Goal: Task Accomplishment & Management: Use online tool/utility

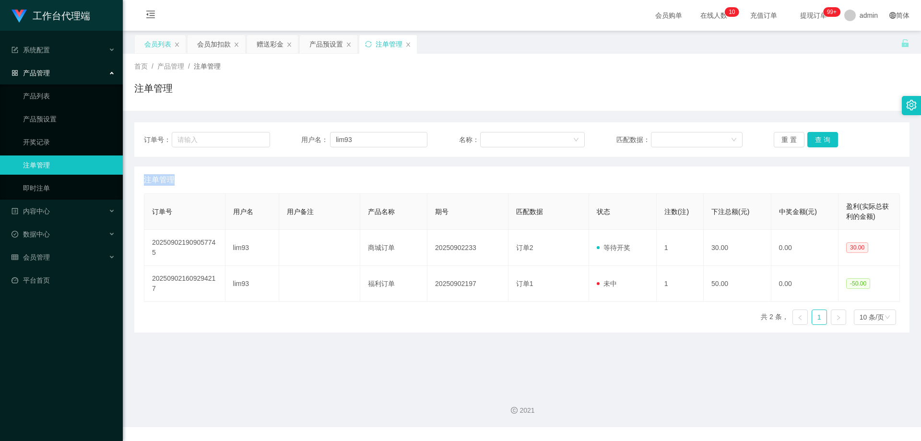
click at [158, 44] on div "会员列表" at bounding box center [157, 44] width 27 height 18
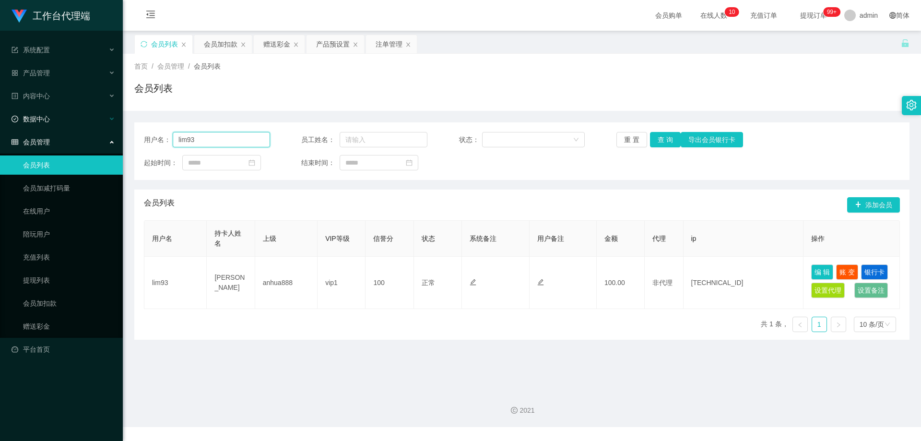
drag, startPoint x: 217, startPoint y: 137, endPoint x: 83, endPoint y: 129, distance: 133.7
click at [83, 129] on section "工作台代理端 系统配置 产品管理 产品列表 产品预设置 开奖记录 注单管理 即时注单 内容中心 站内信 公告列表 活动列表 数据中心 员工统计 团队统计 会员…" at bounding box center [460, 213] width 921 height 427
paste input "450404845"
type input "450404845"
click at [664, 140] on button "查 询" at bounding box center [665, 139] width 31 height 15
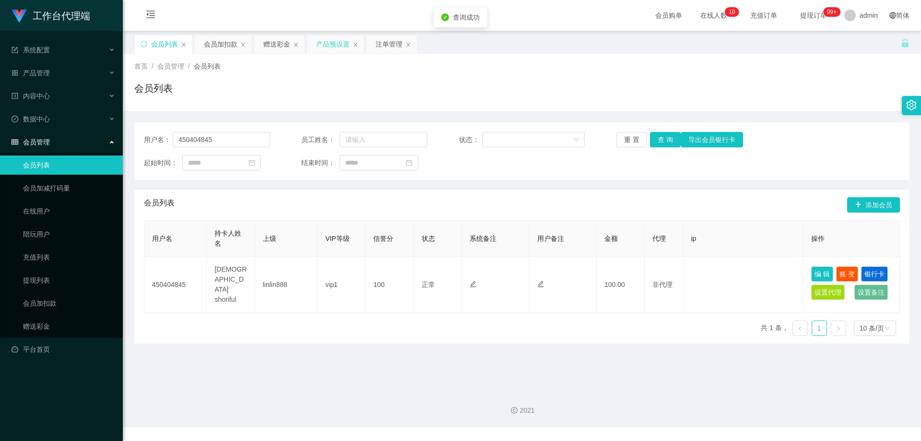
click at [326, 46] on div "产品预设置" at bounding box center [333, 44] width 34 height 18
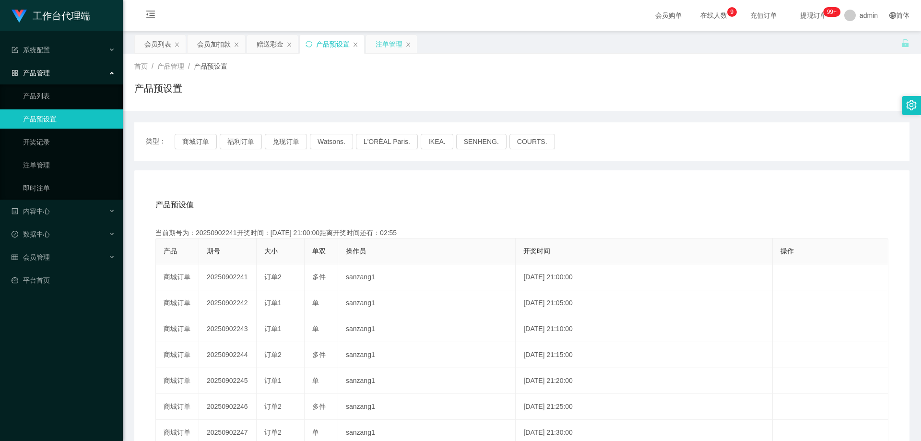
click at [381, 45] on div "注单管理" at bounding box center [389, 44] width 27 height 18
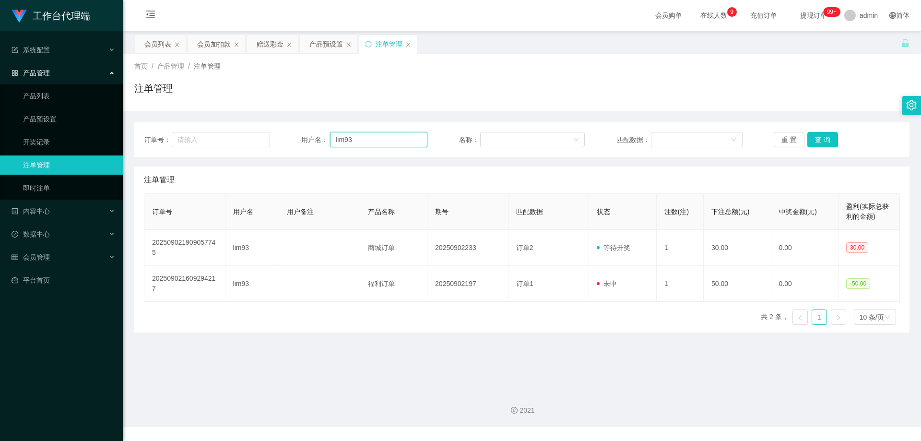
drag, startPoint x: 403, startPoint y: 142, endPoint x: 256, endPoint y: 130, distance: 147.3
click at [254, 130] on div "订单号： 用户名： lim93 名称： 匹配数据： 重 置 查 询" at bounding box center [521, 139] width 775 height 35
paste input "450404845"
type input "450404845"
click at [814, 140] on button "查 询" at bounding box center [822, 139] width 31 height 15
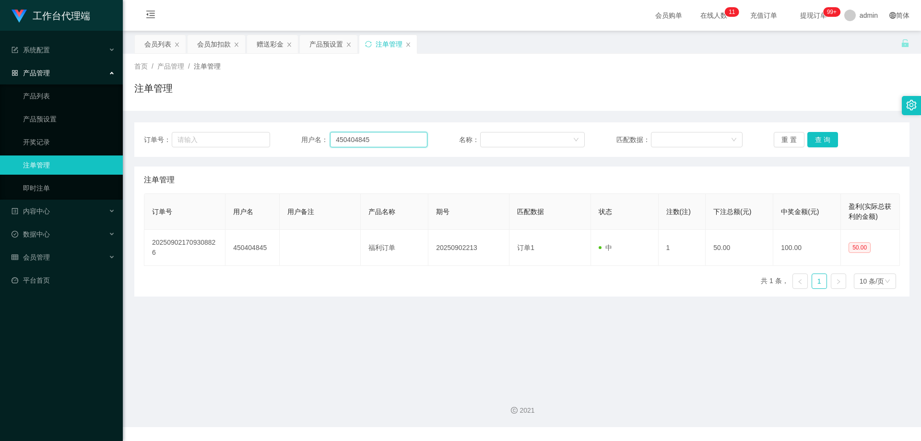
drag, startPoint x: 386, startPoint y: 140, endPoint x: 286, endPoint y: 130, distance: 99.7
click at [286, 130] on div "订单号： 用户名： 450404845 名称： 匹配数据： 重 置 查 询" at bounding box center [521, 139] width 775 height 35
click at [818, 138] on button "查 询" at bounding box center [822, 139] width 31 height 15
click at [320, 43] on div "产品预设置" at bounding box center [326, 44] width 34 height 18
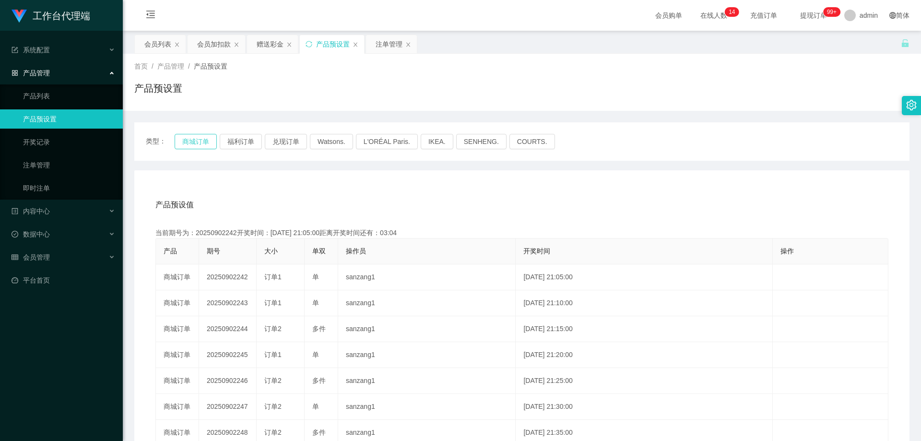
click at [201, 142] on button "商城订单" at bounding box center [196, 141] width 42 height 15
click at [205, 138] on button "商城订单" at bounding box center [196, 141] width 42 height 15
click at [383, 43] on div "注单管理" at bounding box center [389, 44] width 27 height 18
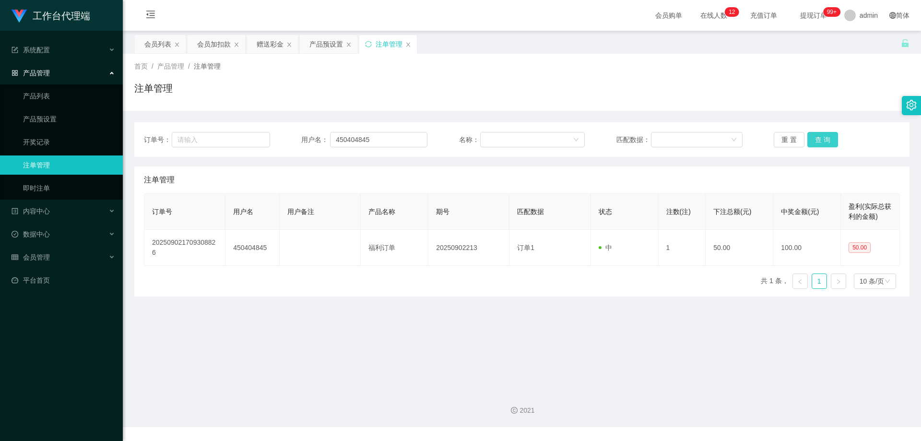
click at [817, 137] on button "查 询" at bounding box center [822, 139] width 31 height 15
click at [820, 141] on button "查 询" at bounding box center [822, 139] width 31 height 15
click at [820, 141] on div "重 置 查 询" at bounding box center [837, 139] width 126 height 15
click at [820, 141] on button "查 询" at bounding box center [822, 139] width 31 height 15
click at [820, 141] on div "重 置 查 询" at bounding box center [837, 139] width 126 height 15
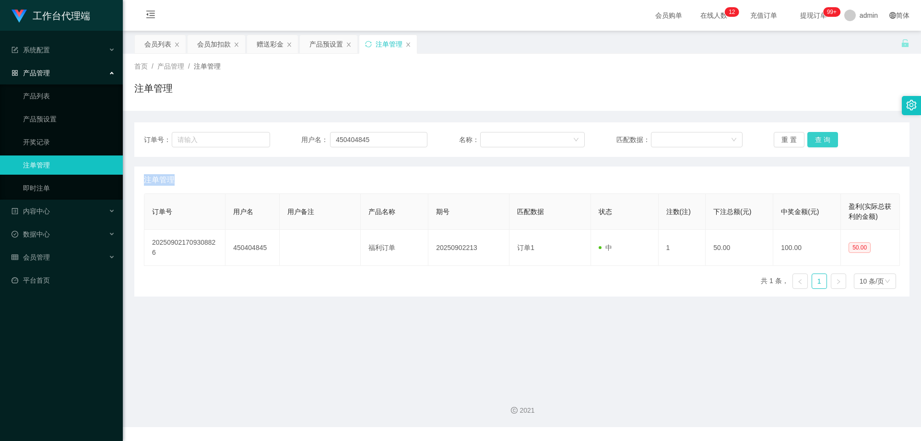
click at [820, 141] on button "查 询" at bounding box center [822, 139] width 31 height 15
click at [820, 141] on div "重 置 查 询" at bounding box center [837, 139] width 126 height 15
click at [820, 141] on button "查 询" at bounding box center [822, 139] width 31 height 15
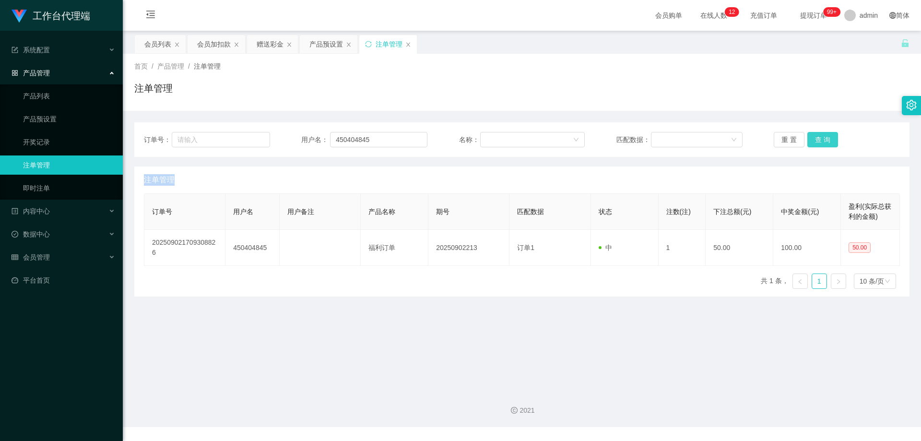
click at [820, 141] on div "重 置 查 询" at bounding box center [837, 139] width 126 height 15
click at [820, 141] on button "查 询" at bounding box center [822, 139] width 31 height 15
click at [820, 141] on div "重 置 查 询" at bounding box center [837, 139] width 126 height 15
click at [820, 141] on button "查 询" at bounding box center [827, 139] width 41 height 15
click at [820, 135] on button "查 询" at bounding box center [822, 139] width 31 height 15
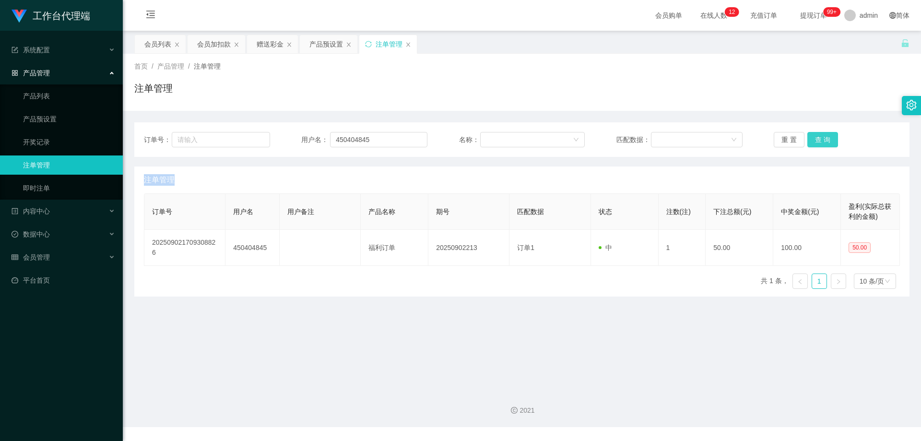
click at [820, 135] on button "查 询" at bounding box center [822, 139] width 31 height 15
click at [820, 135] on div "重 置 查 询" at bounding box center [837, 139] width 126 height 15
click at [820, 135] on button "查 询" at bounding box center [822, 139] width 31 height 15
click at [821, 135] on button "查 询" at bounding box center [822, 139] width 31 height 15
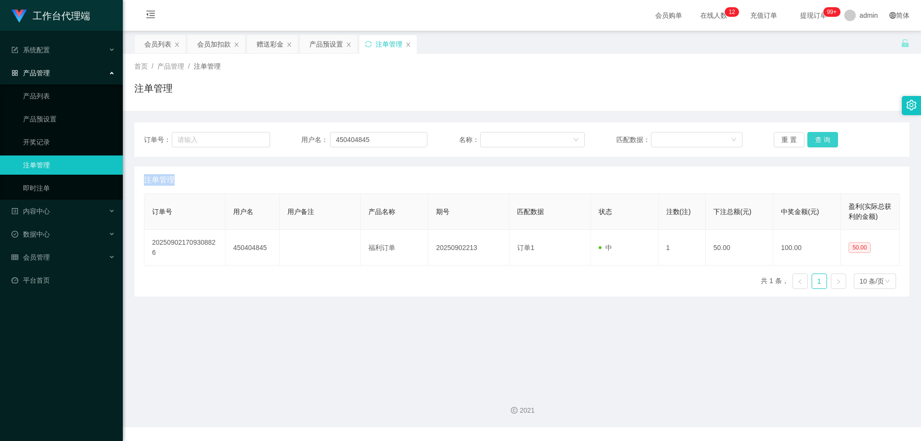
click at [821, 135] on button "查 询" at bounding box center [822, 139] width 31 height 15
click at [823, 142] on button "查 询" at bounding box center [822, 139] width 31 height 15
click at [819, 145] on button "查 询" at bounding box center [822, 139] width 31 height 15
click at [821, 142] on button "查 询" at bounding box center [822, 139] width 31 height 15
click at [821, 142] on button "查 询" at bounding box center [827, 139] width 41 height 15
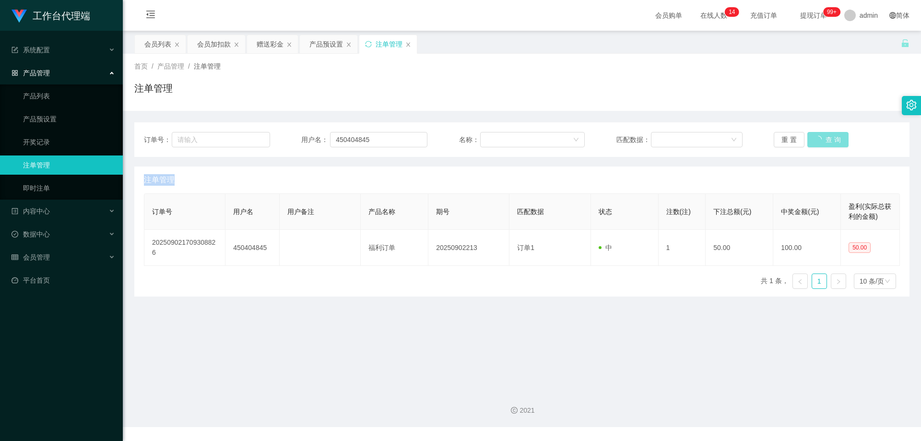
click at [821, 142] on button "查 询" at bounding box center [827, 139] width 41 height 15
click at [820, 142] on button "查 询" at bounding box center [822, 139] width 31 height 15
click at [820, 142] on div "重 置 查 询" at bounding box center [837, 139] width 126 height 15
click at [820, 142] on button "查 询" at bounding box center [822, 139] width 31 height 15
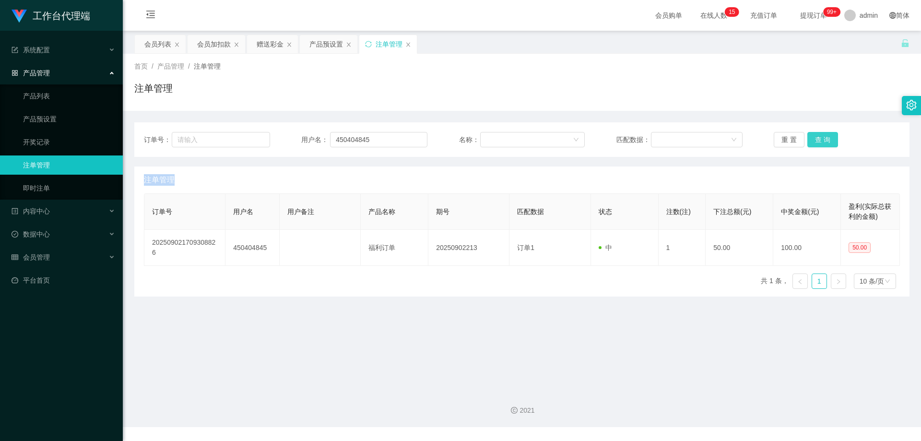
click at [820, 142] on div "重 置 查 询" at bounding box center [837, 139] width 126 height 15
click at [821, 141] on button "查 询" at bounding box center [822, 139] width 31 height 15
click at [821, 141] on div "重 置 查 询" at bounding box center [837, 139] width 126 height 15
click at [821, 141] on button "查 询" at bounding box center [822, 139] width 31 height 15
click at [821, 141] on div "重 置 查 询" at bounding box center [837, 139] width 126 height 15
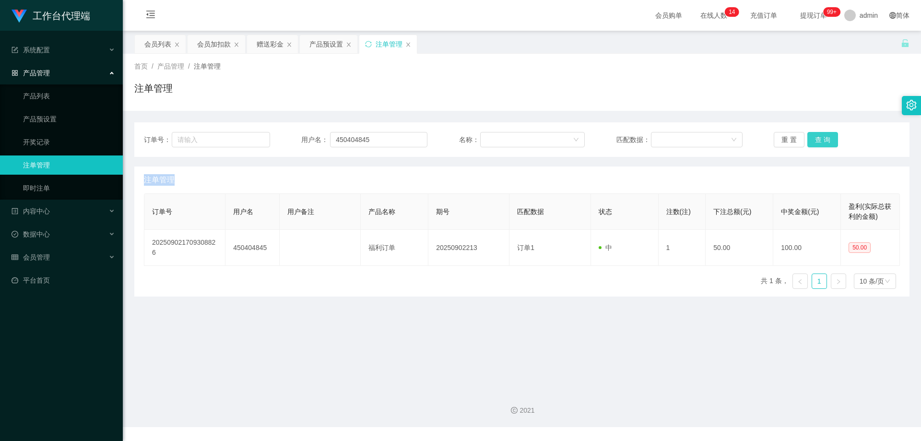
click at [821, 141] on button "查 询" at bounding box center [822, 139] width 31 height 15
click at [821, 141] on div "重 置 查 询" at bounding box center [837, 139] width 126 height 15
click at [821, 141] on button "查 询" at bounding box center [822, 139] width 31 height 15
click at [821, 141] on div "重 置 查 询" at bounding box center [837, 139] width 126 height 15
click at [821, 141] on button "查 询" at bounding box center [822, 139] width 31 height 15
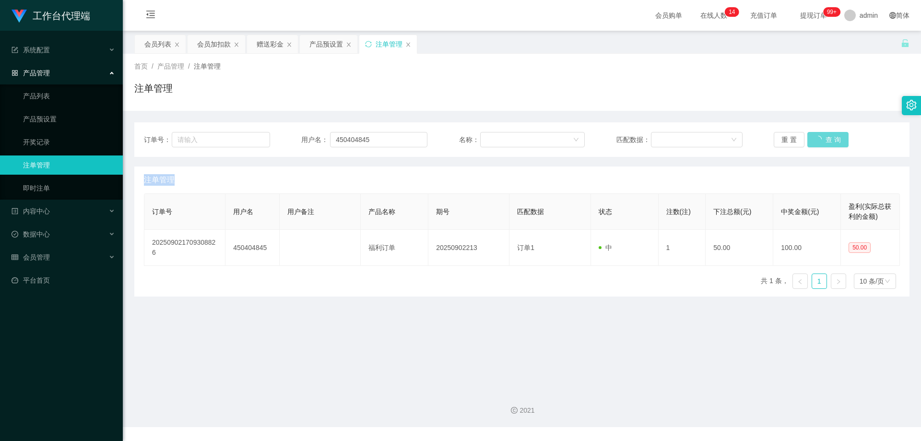
click at [821, 141] on div "重 置 查 询" at bounding box center [837, 139] width 126 height 15
click at [821, 141] on button "查 询" at bounding box center [822, 139] width 31 height 15
click at [821, 141] on div "重 置 查 询" at bounding box center [837, 139] width 126 height 15
click at [821, 141] on button "查 询" at bounding box center [822, 139] width 31 height 15
click at [855, 128] on div "订单号： 用户名： 450404845 名称： 匹配数据： 重 置 查 询" at bounding box center [521, 139] width 775 height 35
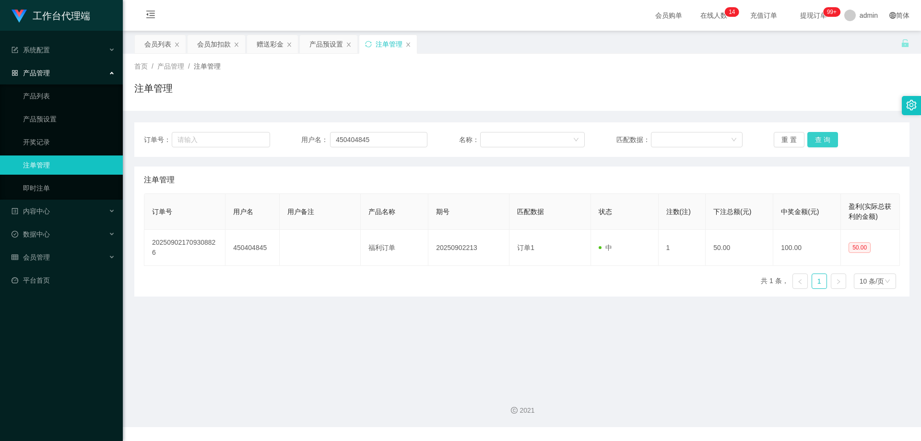
click at [816, 137] on button "查 询" at bounding box center [822, 139] width 31 height 15
click at [816, 137] on div "重 置 查 询" at bounding box center [837, 139] width 126 height 15
click at [816, 137] on button "查 询" at bounding box center [822, 139] width 31 height 15
click at [816, 137] on div "重 置 查 询" at bounding box center [837, 139] width 126 height 15
click at [816, 137] on button "查 询" at bounding box center [822, 139] width 31 height 15
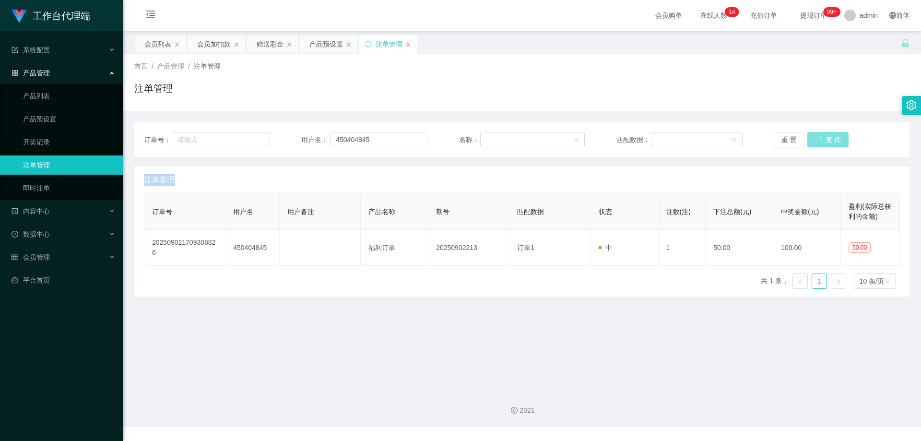
click at [816, 137] on div "重 置 查 询" at bounding box center [837, 139] width 126 height 15
click at [816, 137] on button "查 询" at bounding box center [822, 139] width 31 height 15
click at [816, 137] on div "重 置 查 询" at bounding box center [837, 139] width 126 height 15
click at [816, 137] on button "查 询" at bounding box center [822, 139] width 31 height 15
click at [816, 137] on div "重 置 查 询" at bounding box center [837, 139] width 126 height 15
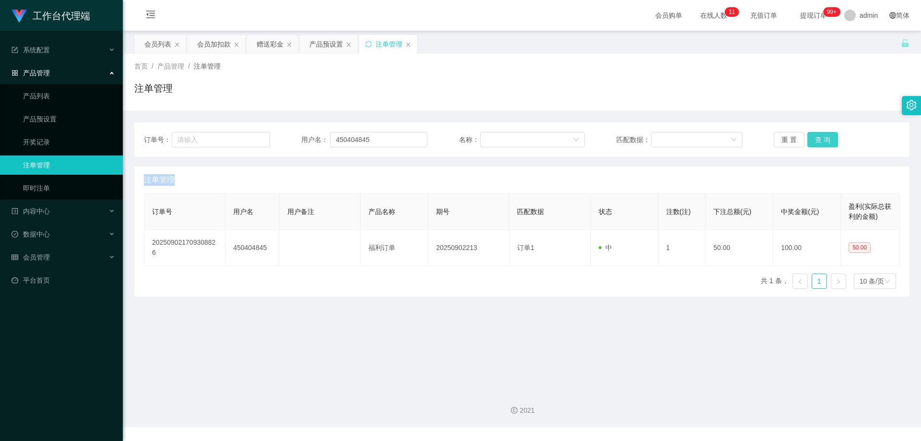
click at [820, 137] on button "查 询" at bounding box center [822, 139] width 31 height 15
click at [819, 138] on button "查 询" at bounding box center [822, 139] width 31 height 15
click at [819, 138] on div "重 置 查 询" at bounding box center [837, 139] width 126 height 15
click at [819, 138] on button "查 询" at bounding box center [822, 139] width 31 height 15
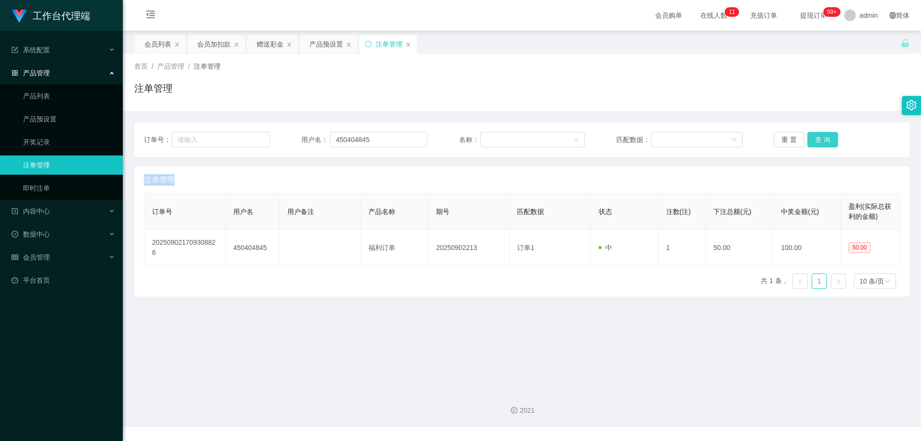
click at [819, 138] on div "重 置 查 询" at bounding box center [837, 139] width 126 height 15
click at [819, 138] on button "查 询" at bounding box center [822, 139] width 31 height 15
click at [819, 138] on div "重 置 查 询" at bounding box center [837, 139] width 126 height 15
click at [819, 138] on button "查 询" at bounding box center [822, 139] width 31 height 15
click at [819, 138] on div "重 置 查 询" at bounding box center [837, 139] width 126 height 15
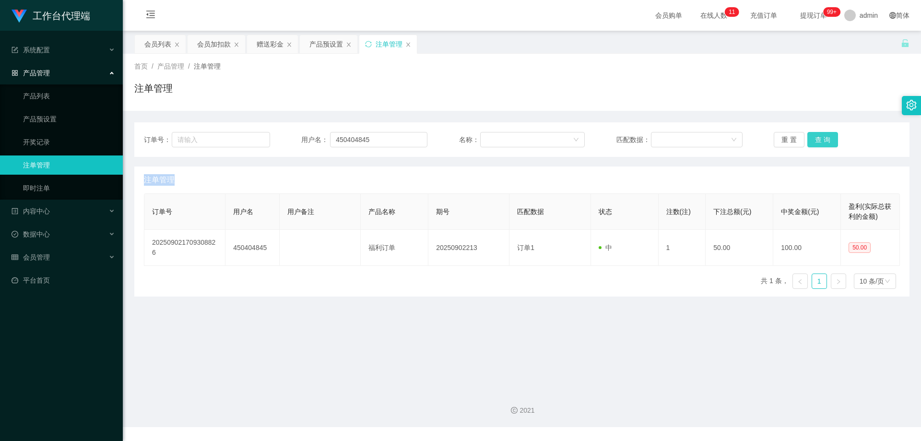
click at [819, 138] on button "查 询" at bounding box center [822, 139] width 31 height 15
click at [819, 138] on div "重 置 查 询" at bounding box center [837, 139] width 126 height 15
click at [819, 138] on button "查 询" at bounding box center [822, 139] width 31 height 15
click at [828, 138] on button "查 询" at bounding box center [822, 139] width 31 height 15
click at [817, 140] on button "查 询" at bounding box center [822, 139] width 31 height 15
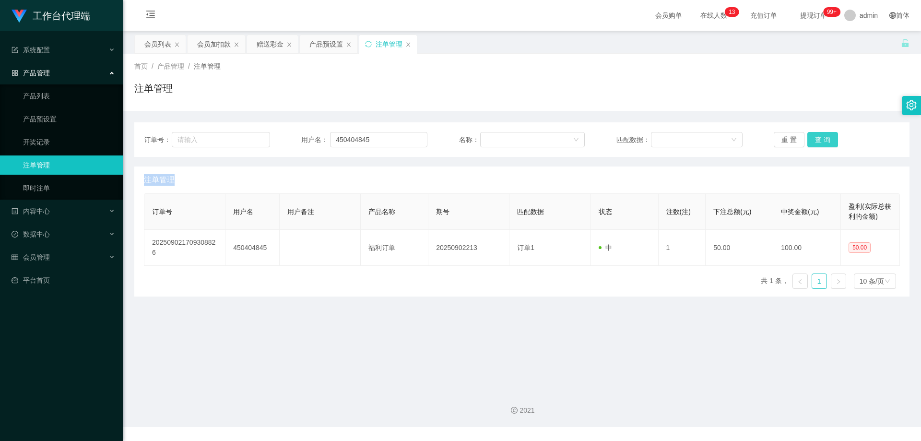
click at [817, 140] on button "查 询" at bounding box center [822, 139] width 31 height 15
click at [817, 140] on div "重 置 查 询" at bounding box center [837, 139] width 126 height 15
click at [817, 140] on button "查 询" at bounding box center [822, 139] width 31 height 15
click at [817, 140] on div "重 置 查 询" at bounding box center [837, 139] width 126 height 15
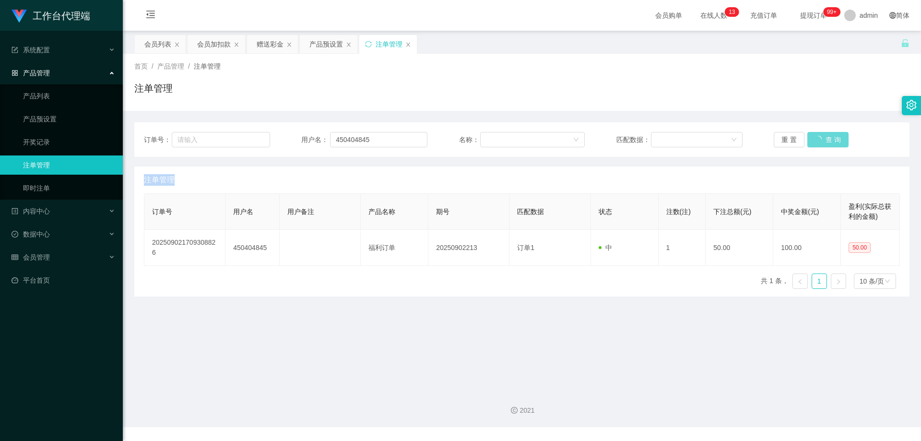
click at [817, 140] on div "重 置 查 询" at bounding box center [837, 139] width 126 height 15
click at [817, 140] on button "查 询" at bounding box center [827, 139] width 41 height 15
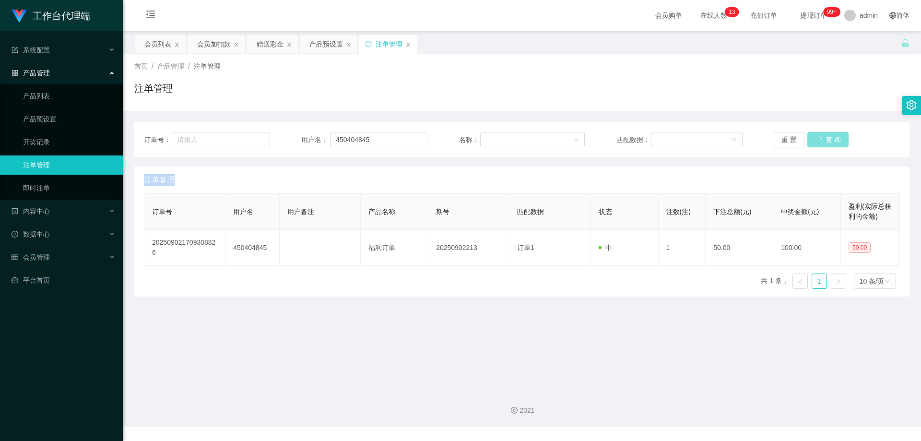
click at [817, 140] on div "重 置 查 询" at bounding box center [837, 139] width 126 height 15
click at [817, 140] on button "查 询" at bounding box center [822, 139] width 31 height 15
click at [817, 140] on div "重 置 查 询" at bounding box center [837, 139] width 126 height 15
click at [817, 140] on button "查 询" at bounding box center [822, 139] width 31 height 15
click at [817, 140] on div "重 置 查 询" at bounding box center [837, 139] width 126 height 15
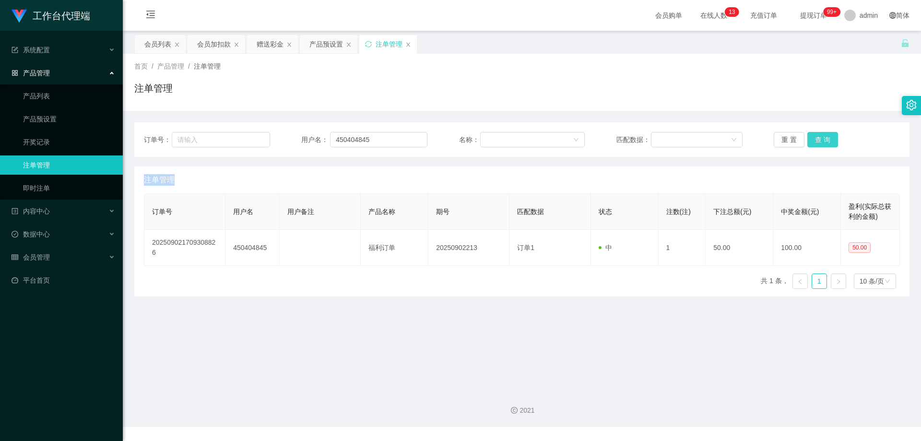
click at [817, 140] on button "查 询" at bounding box center [822, 139] width 31 height 15
click at [817, 140] on div "重 置 查 询" at bounding box center [837, 139] width 126 height 15
click at [817, 140] on button "查 询" at bounding box center [822, 139] width 31 height 15
click at [817, 140] on div "重 置 查 询" at bounding box center [837, 139] width 126 height 15
click at [817, 140] on button "查 询" at bounding box center [822, 139] width 31 height 15
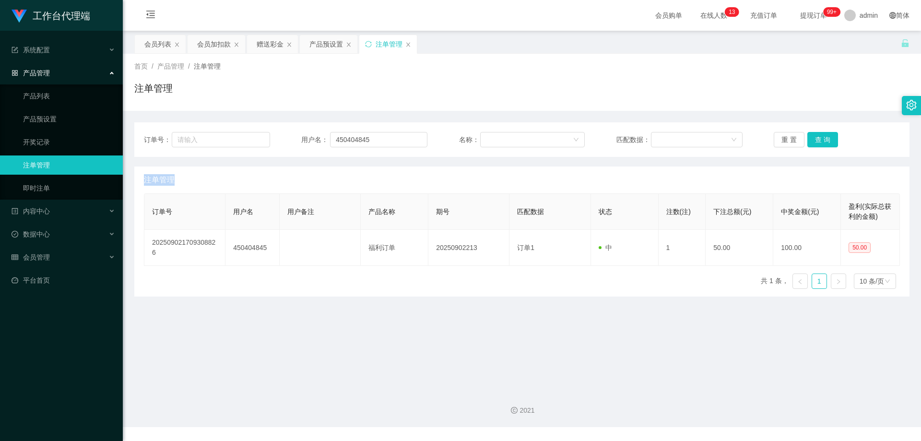
click at [817, 140] on div "重 置 查 询" at bounding box center [837, 139] width 126 height 15
click at [817, 140] on button "查 询" at bounding box center [822, 139] width 31 height 15
click at [817, 140] on div "重 置 查 询" at bounding box center [837, 139] width 126 height 15
click at [817, 140] on button "查 询" at bounding box center [822, 139] width 31 height 15
click at [817, 140] on div "重 置 查 询" at bounding box center [837, 139] width 126 height 15
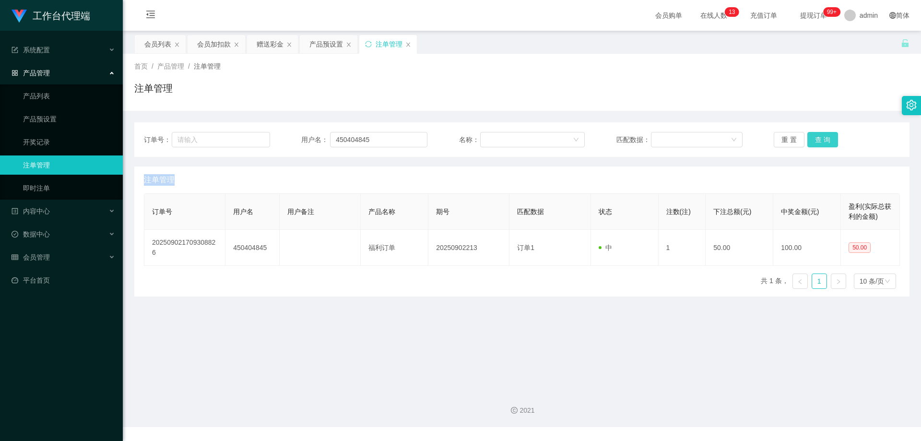
click at [817, 140] on button "查 询" at bounding box center [822, 139] width 31 height 15
click at [817, 140] on div "重 置 查 询" at bounding box center [837, 139] width 126 height 15
click at [827, 136] on button "查 询" at bounding box center [822, 139] width 31 height 15
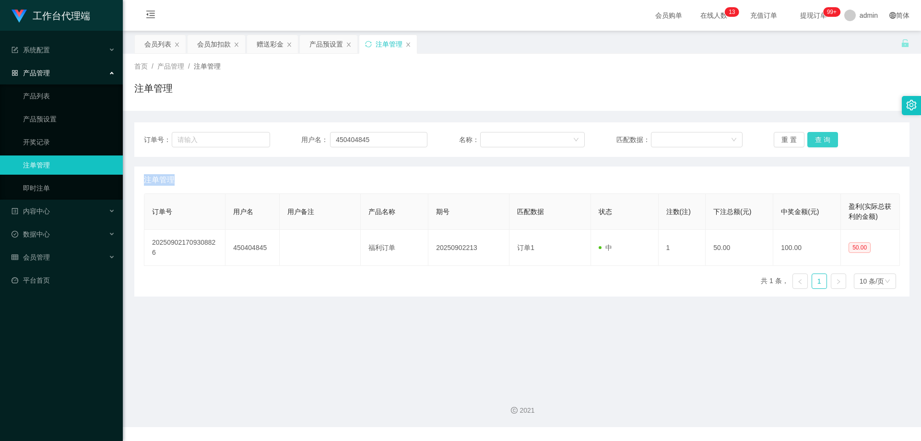
click at [827, 136] on button "查 询" at bounding box center [822, 139] width 31 height 15
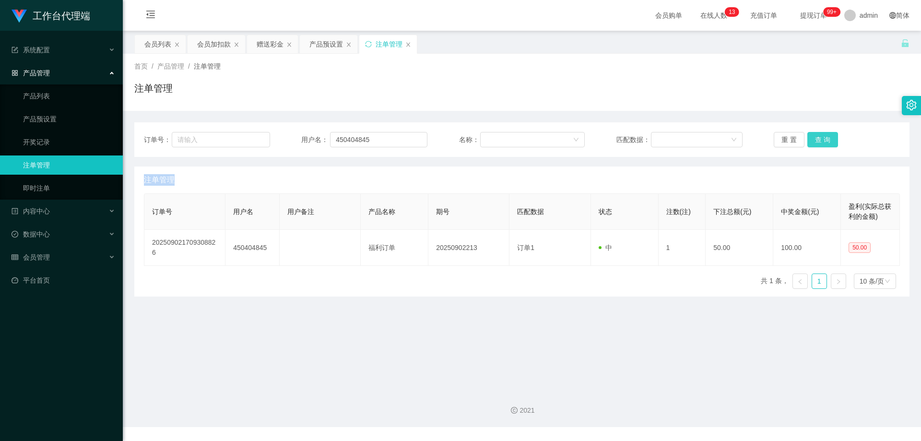
click at [824, 137] on button "查 询" at bounding box center [822, 139] width 31 height 15
click at [853, 154] on div "订单号： 用户名： 450404845 名称： 匹配数据： 重 置 查 询" at bounding box center [521, 139] width 775 height 35
click at [827, 142] on button "查 询" at bounding box center [822, 139] width 31 height 15
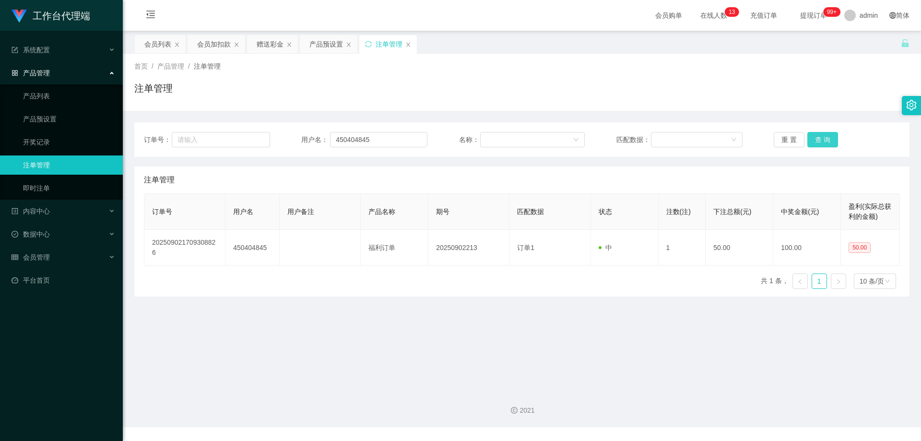
click at [827, 142] on button "查 询" at bounding box center [822, 139] width 31 height 15
click at [822, 141] on button "查 询" at bounding box center [822, 139] width 31 height 15
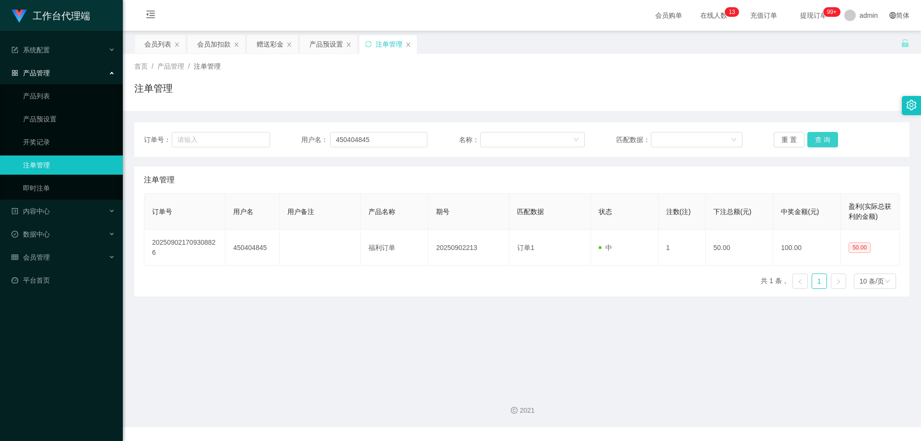
click at [822, 141] on button "查 询" at bounding box center [822, 139] width 31 height 15
click at [844, 140] on div "重 置 查 询" at bounding box center [837, 139] width 126 height 15
click at [823, 140] on button "查 询" at bounding box center [822, 139] width 31 height 15
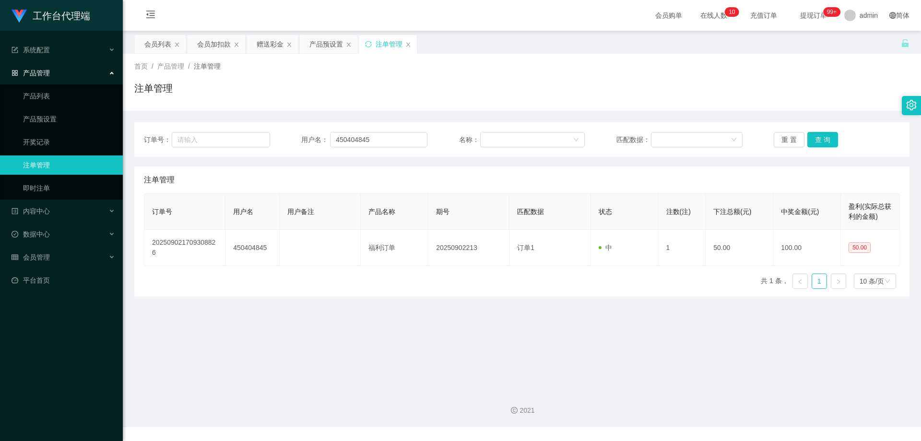
click at [852, 139] on div "重 置 查 询" at bounding box center [837, 139] width 126 height 15
click at [824, 139] on button "查 询" at bounding box center [822, 139] width 31 height 15
click at [825, 138] on button "查 询" at bounding box center [822, 139] width 31 height 15
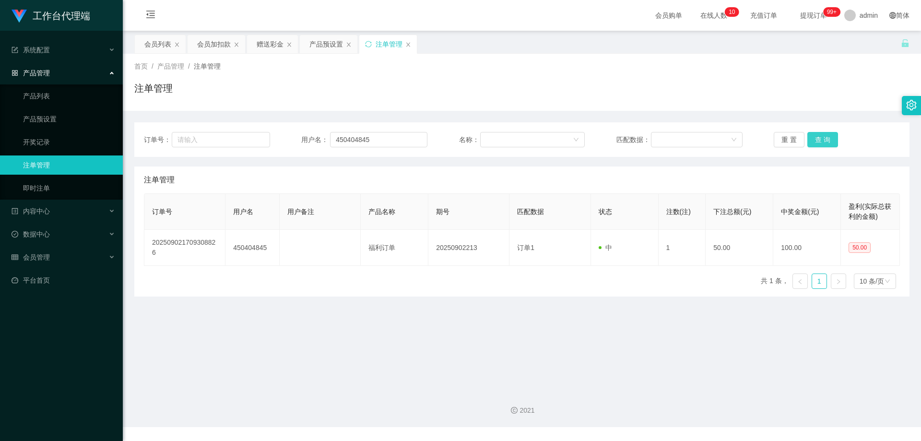
click at [825, 138] on button "查 询" at bounding box center [822, 139] width 31 height 15
click at [819, 137] on button "查 询" at bounding box center [822, 139] width 31 height 15
click at [819, 137] on div "重 置 查 询" at bounding box center [837, 139] width 126 height 15
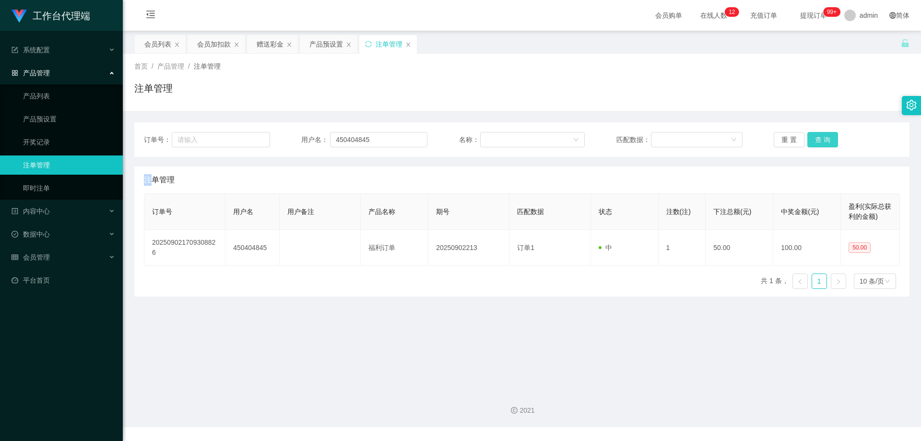
click at [823, 140] on button "查 询" at bounding box center [822, 139] width 31 height 15
click at [823, 140] on div "重 置 查 询" at bounding box center [837, 139] width 126 height 15
click at [823, 140] on button "查 询" at bounding box center [822, 139] width 31 height 15
click at [817, 103] on div "首页 / 产品管理 / 注单管理 / 注单管理" at bounding box center [522, 82] width 798 height 57
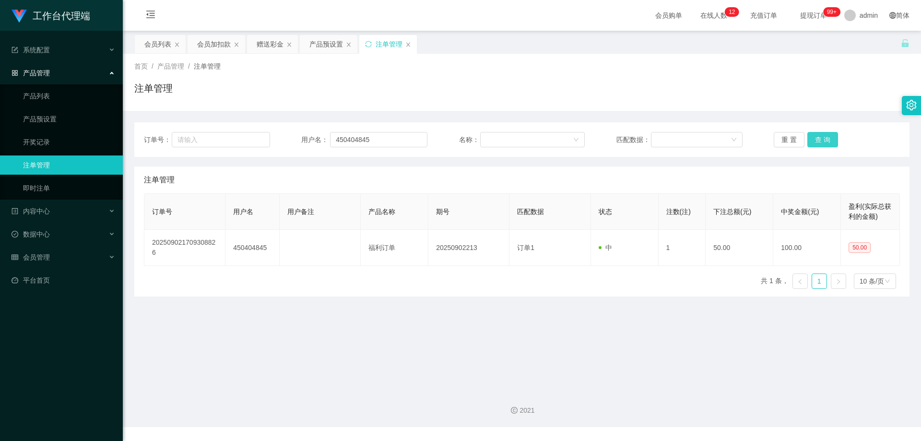
click at [825, 144] on button "查 询" at bounding box center [822, 139] width 31 height 15
click at [823, 140] on button "查 询" at bounding box center [822, 139] width 31 height 15
click at [823, 140] on div "重 置 查 询" at bounding box center [837, 139] width 126 height 15
click at [823, 140] on button "查 询" at bounding box center [822, 139] width 31 height 15
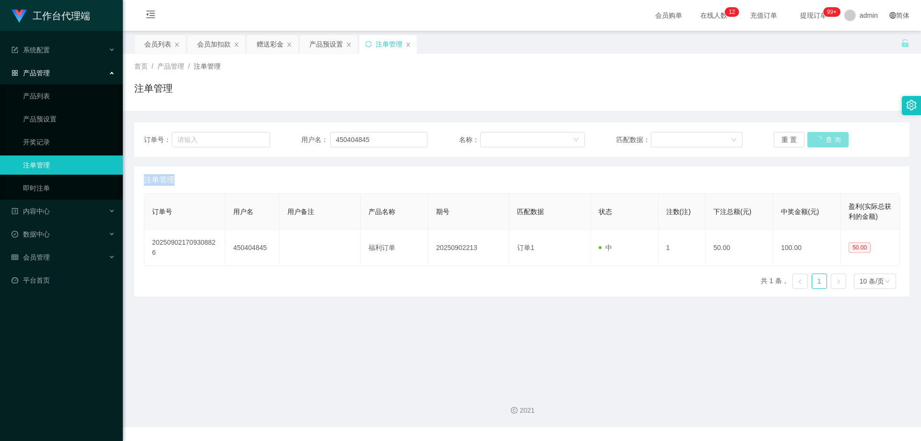
click at [823, 140] on div "重 置 查 询" at bounding box center [837, 139] width 126 height 15
click at [823, 140] on button "查 询" at bounding box center [822, 139] width 31 height 15
click at [823, 140] on div "重 置 查 询" at bounding box center [837, 139] width 126 height 15
click at [823, 140] on button "查 询" at bounding box center [822, 139] width 31 height 15
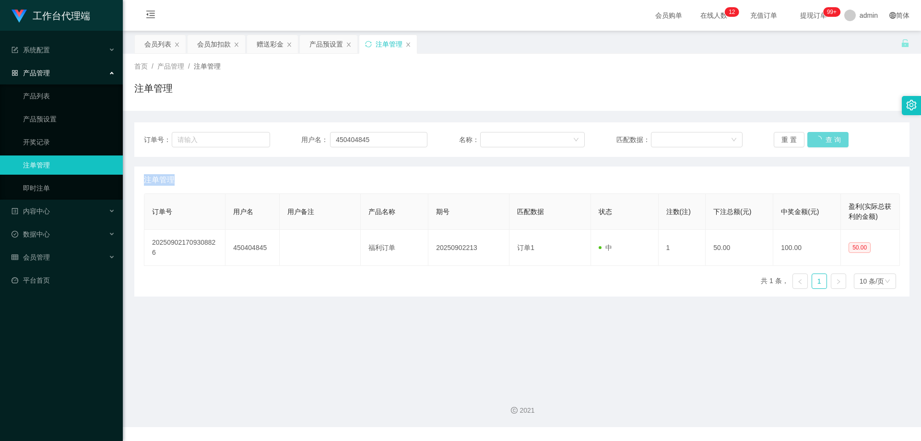
click at [823, 140] on div "重 置 查 询" at bounding box center [837, 139] width 126 height 15
click at [817, 115] on div "订单号： 用户名： 450404845 名称： 匹配数据： 重 置 查 询 注单管理 订单号 用户名 用户备注 产品名称 期号 匹配数据 状态 注数(注) 下…" at bounding box center [521, 204] width 775 height 186
drag, startPoint x: 853, startPoint y: 142, endPoint x: 826, endPoint y: 139, distance: 27.5
click at [853, 142] on div "重 置 查 询" at bounding box center [837, 139] width 126 height 15
click at [825, 139] on button "查 询" at bounding box center [822, 139] width 31 height 15
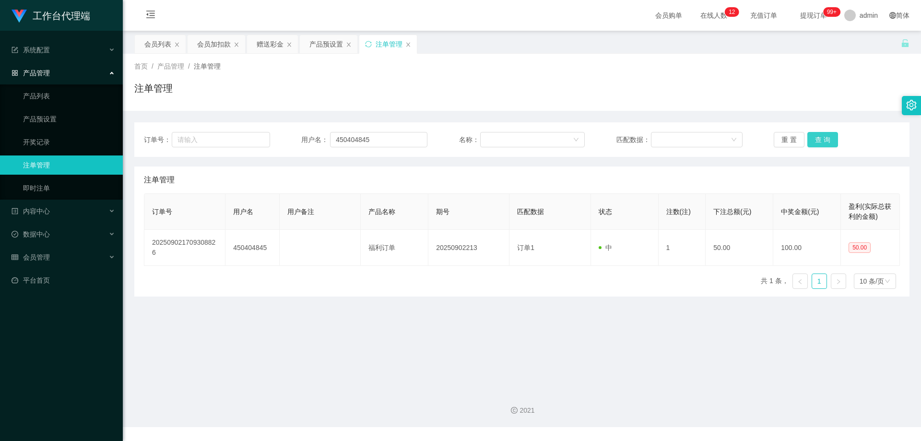
click at [825, 139] on button "查 询" at bounding box center [822, 139] width 31 height 15
click at [825, 139] on div "重 置 查 询" at bounding box center [837, 139] width 126 height 15
click at [825, 139] on button "查 询" at bounding box center [822, 139] width 31 height 15
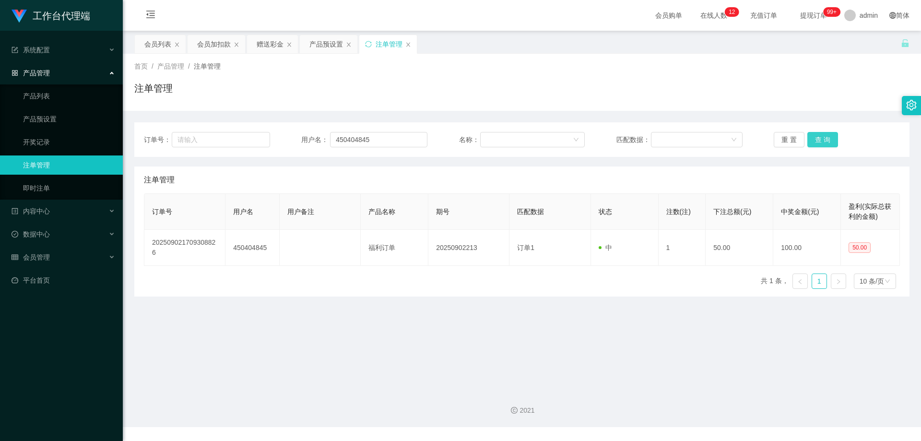
drag, startPoint x: 868, startPoint y: 131, endPoint x: 832, endPoint y: 136, distance: 35.8
click at [867, 130] on div "订单号： 用户名： 450404845 名称： 匹配数据： 重 置 查 询" at bounding box center [521, 139] width 775 height 35
click at [826, 137] on button "查 询" at bounding box center [822, 139] width 31 height 15
click at [823, 137] on button "查 询" at bounding box center [822, 139] width 31 height 15
click at [818, 133] on button "查 询" at bounding box center [822, 139] width 31 height 15
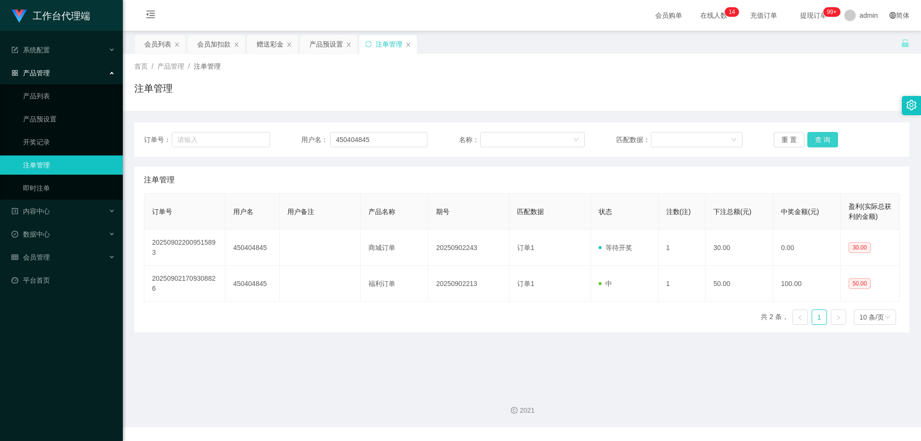
drag, startPoint x: 818, startPoint y: 137, endPoint x: 826, endPoint y: 129, distance: 11.9
click at [818, 139] on button "查 询" at bounding box center [822, 139] width 31 height 15
click at [824, 136] on button "查 询" at bounding box center [822, 139] width 31 height 15
click at [824, 136] on div "重 置 查 询" at bounding box center [837, 139] width 126 height 15
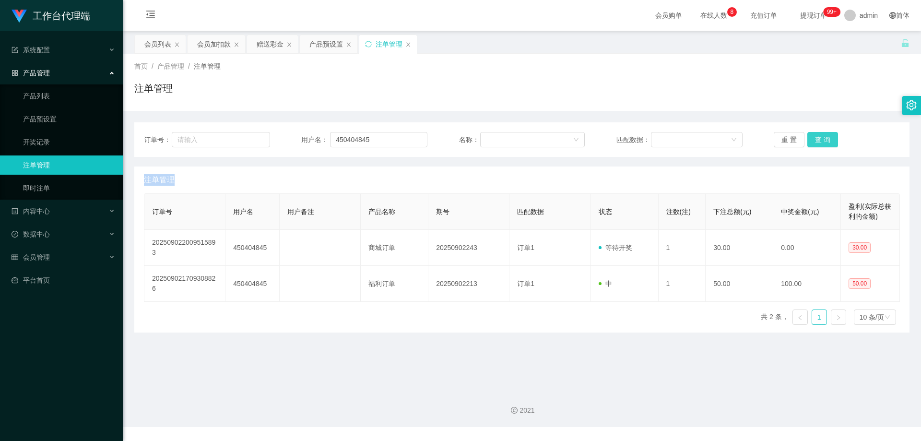
click at [824, 136] on button "查 询" at bounding box center [822, 139] width 31 height 15
click at [824, 136] on div "重 置 查 询" at bounding box center [837, 139] width 126 height 15
drag, startPoint x: 385, startPoint y: 134, endPoint x: 292, endPoint y: 134, distance: 92.6
click at [282, 134] on div "订单号： 用户名： 450404845 名称： 匹配数据： 重 置 查 询" at bounding box center [522, 139] width 756 height 15
click at [151, 39] on div "会员列表" at bounding box center [157, 44] width 27 height 18
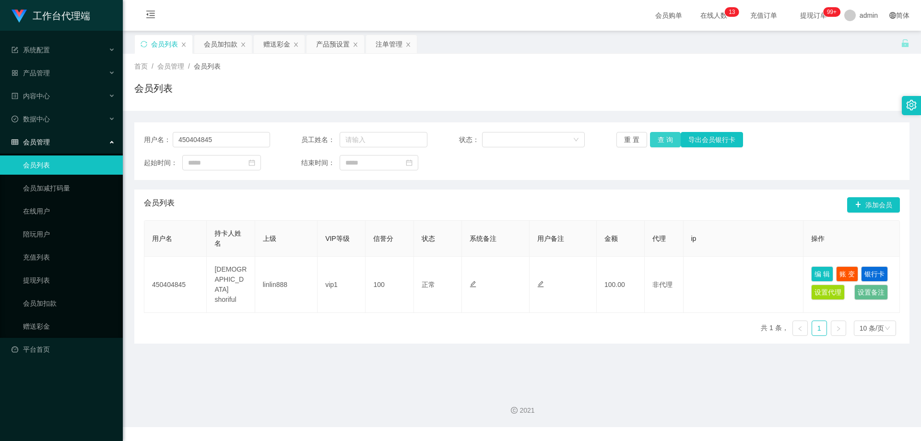
click at [663, 142] on button "查 询" at bounding box center [665, 139] width 31 height 15
click at [663, 141] on button "查 询" at bounding box center [665, 139] width 31 height 15
click at [663, 141] on div "重 置 查 询 导出会员银行卡" at bounding box center [679, 139] width 126 height 15
click at [663, 141] on button "查 询" at bounding box center [665, 139] width 31 height 15
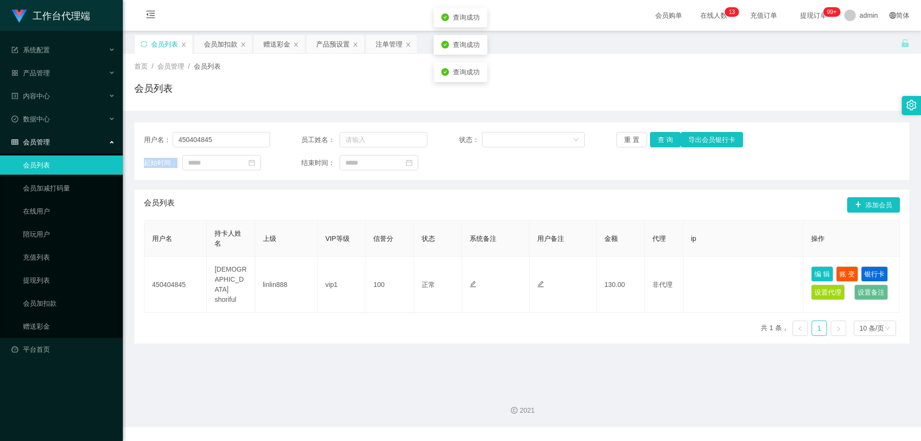
click at [663, 141] on div "重 置 查 询 导出会员银行卡" at bounding box center [679, 139] width 126 height 15
click at [663, 141] on button "查 询" at bounding box center [665, 139] width 31 height 15
click at [663, 141] on div "重 置 查 询 导出会员银行卡" at bounding box center [679, 139] width 126 height 15
drag, startPoint x: 588, startPoint y: 107, endPoint x: 572, endPoint y: 108, distance: 15.4
click at [588, 107] on div "首页 / 会员管理 / 会员列表 / 会员列表" at bounding box center [522, 82] width 798 height 57
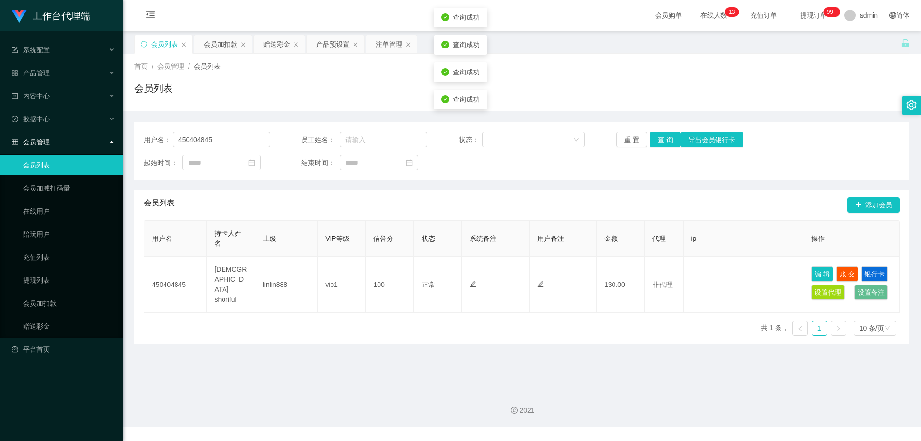
click at [597, 60] on div "首页 / 会员管理 / 会员列表 / 会员列表" at bounding box center [522, 82] width 798 height 57
click at [390, 47] on div "注单管理" at bounding box center [389, 44] width 27 height 18
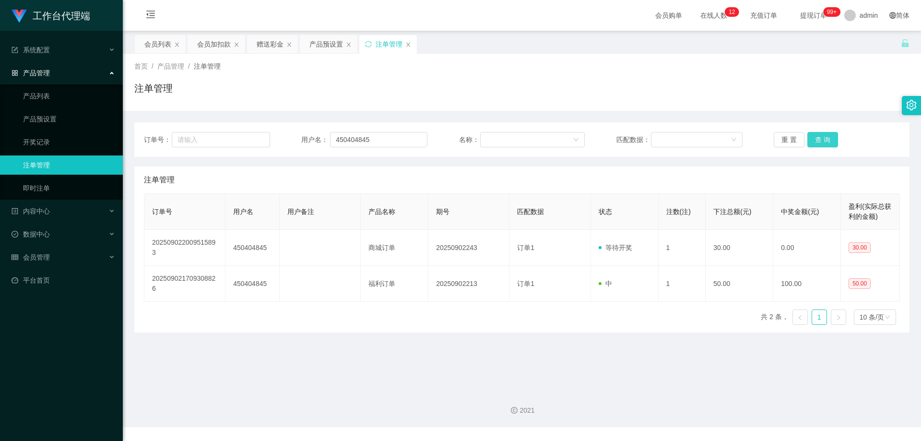
click at [821, 141] on button "查 询" at bounding box center [822, 139] width 31 height 15
click at [823, 141] on button "查 询" at bounding box center [822, 139] width 31 height 15
